Goal: Find specific page/section: Find specific page/section

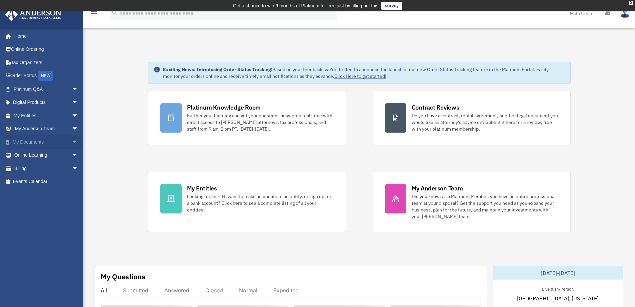
click at [72, 138] on span "arrow_drop_down" at bounding box center [78, 142] width 13 height 14
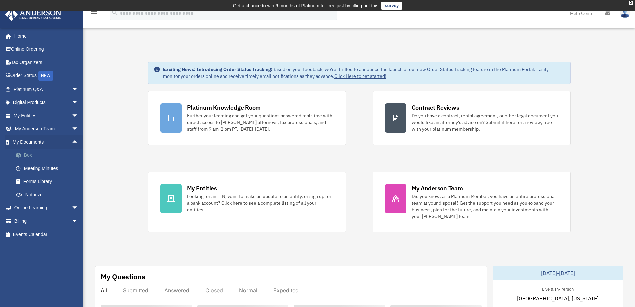
click at [33, 155] on link "Box" at bounding box center [48, 154] width 79 height 13
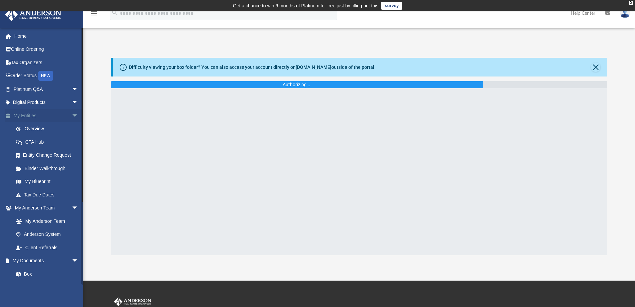
click at [72, 115] on span "arrow_drop_down" at bounding box center [78, 116] width 13 height 14
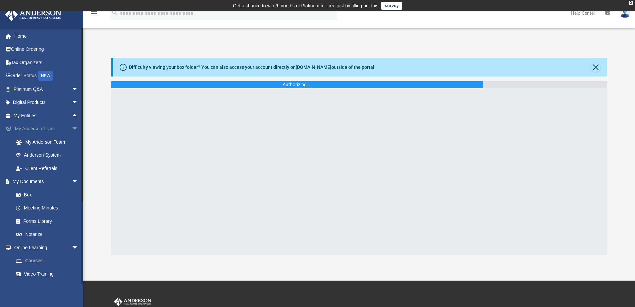
click at [72, 125] on span "arrow_drop_down" at bounding box center [78, 129] width 13 height 14
click at [28, 154] on link "Box" at bounding box center [48, 154] width 79 height 13
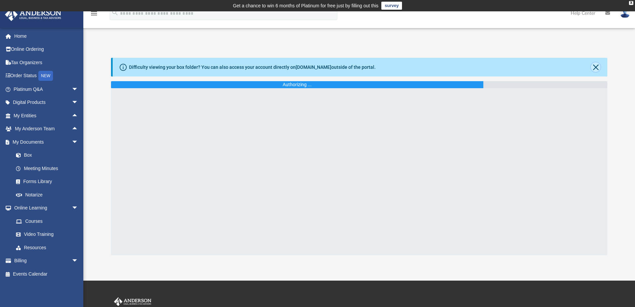
click at [597, 67] on button "Close" at bounding box center [595, 66] width 9 height 9
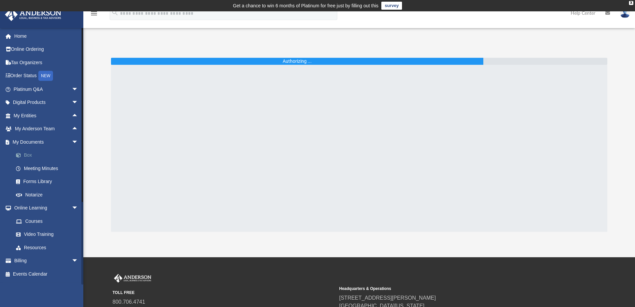
click at [20, 156] on span at bounding box center [22, 155] width 4 height 5
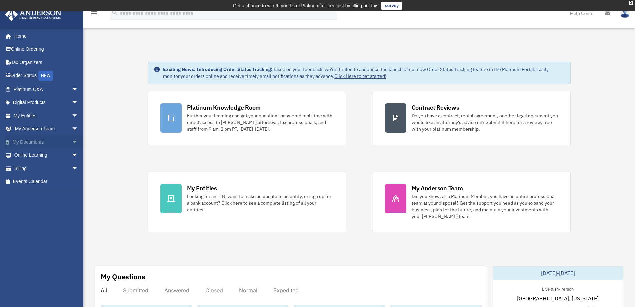
click at [72, 140] on span "arrow_drop_down" at bounding box center [78, 142] width 13 height 14
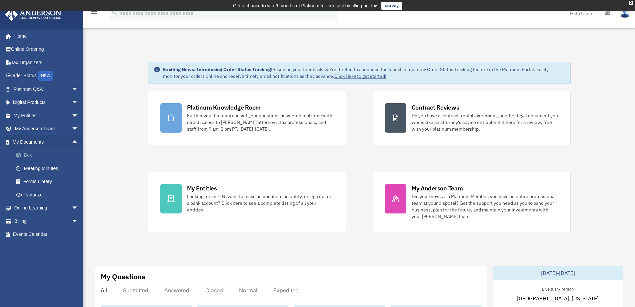
click at [35, 155] on link "Box" at bounding box center [48, 154] width 79 height 13
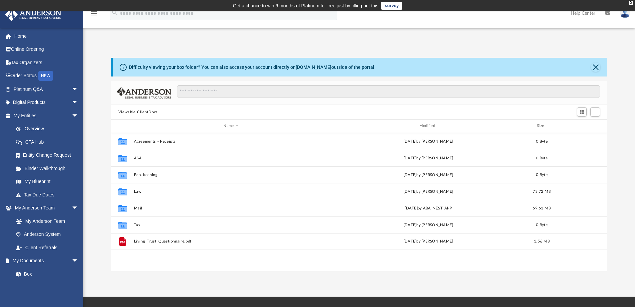
scroll to position [147, 492]
